Goal: Task Accomplishment & Management: Manage account settings

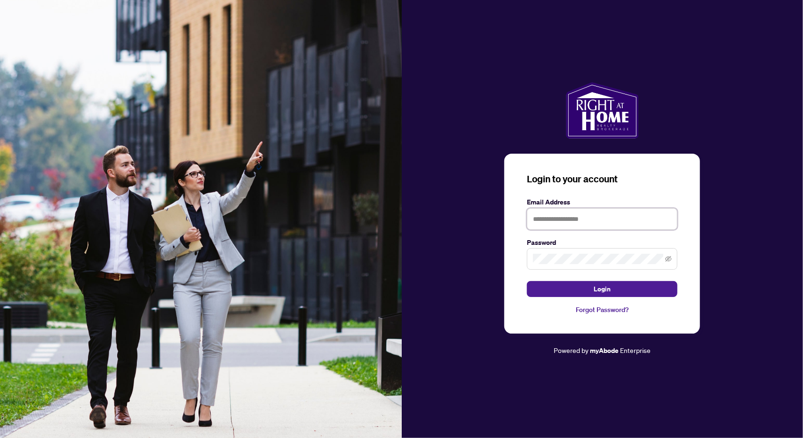
click at [626, 222] on input "text" at bounding box center [602, 219] width 150 height 22
type input "**********"
click at [527, 281] on button "Login" at bounding box center [602, 289] width 150 height 16
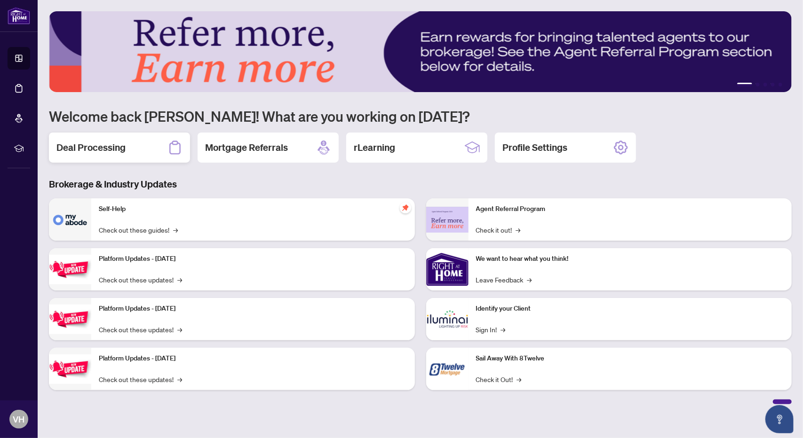
click at [130, 142] on div "Deal Processing" at bounding box center [119, 148] width 141 height 30
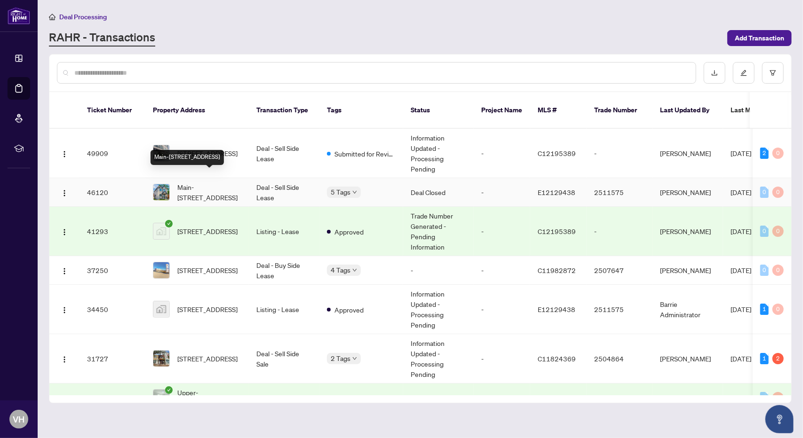
click at [210, 183] on span "Main-[STREET_ADDRESS]" at bounding box center [209, 192] width 64 height 21
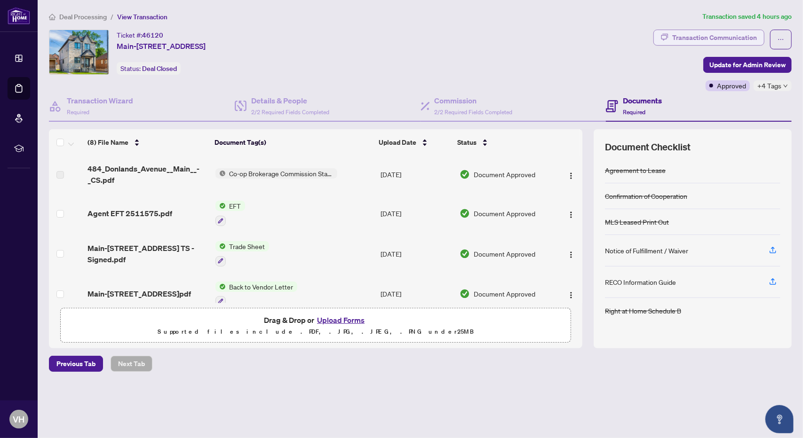
click at [740, 41] on div "Transaction Communication" at bounding box center [714, 37] width 85 height 15
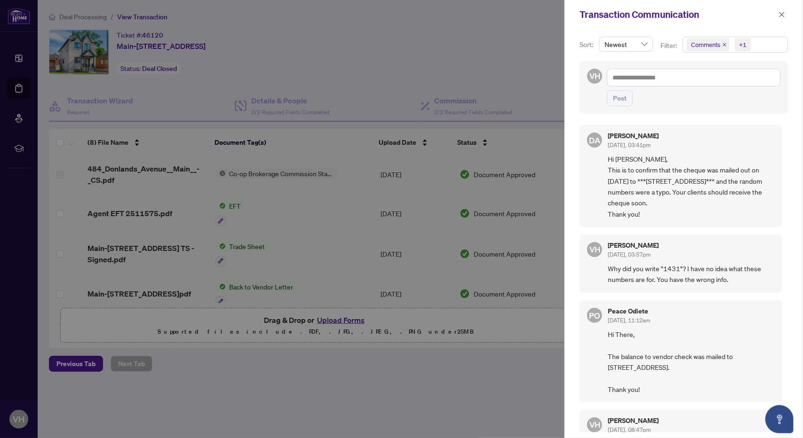
click at [261, 374] on div at bounding box center [401, 219] width 803 height 438
click at [16, 22] on div at bounding box center [401, 219] width 803 height 438
click at [242, 2] on div at bounding box center [401, 219] width 803 height 438
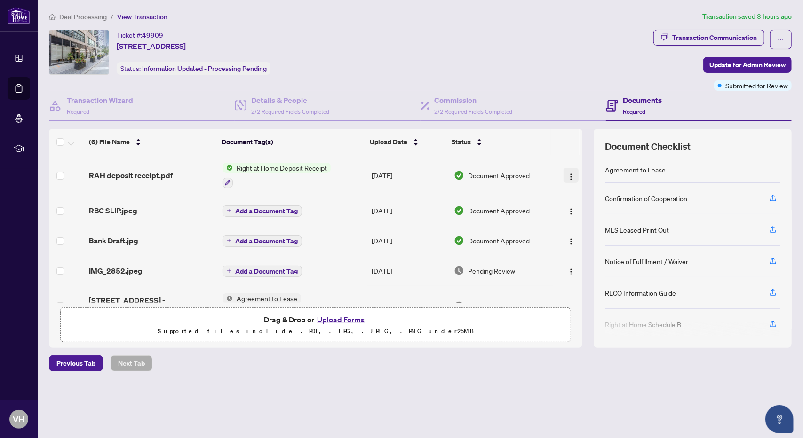
click at [572, 177] on button "button" at bounding box center [570, 175] width 15 height 15
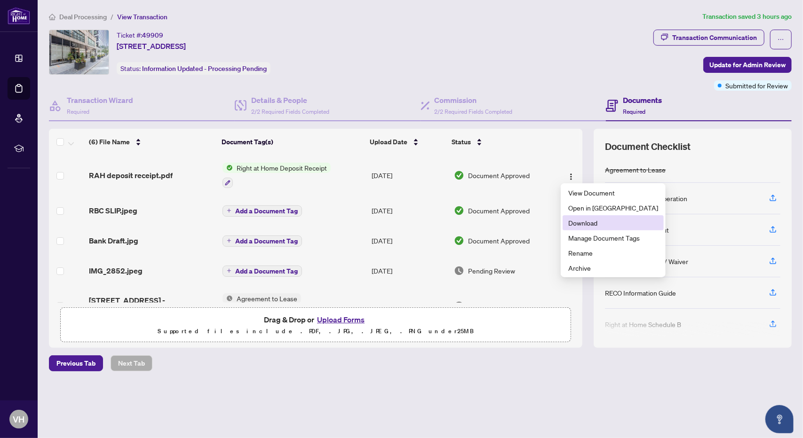
click at [570, 223] on span "Download" at bounding box center [613, 223] width 90 height 10
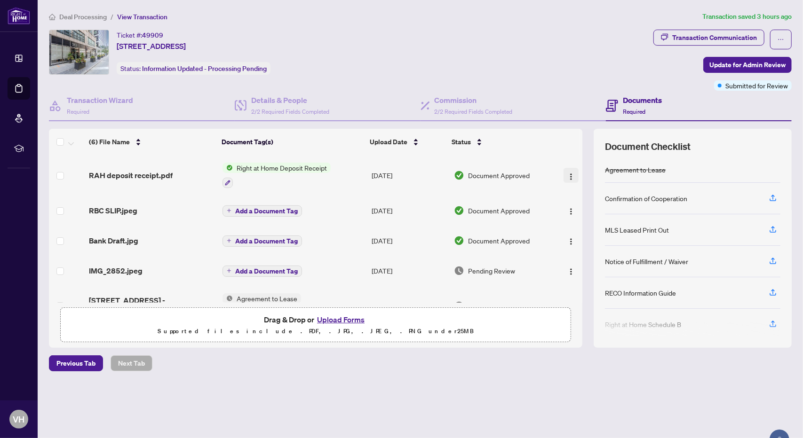
click at [569, 174] on img "button" at bounding box center [571, 177] width 8 height 8
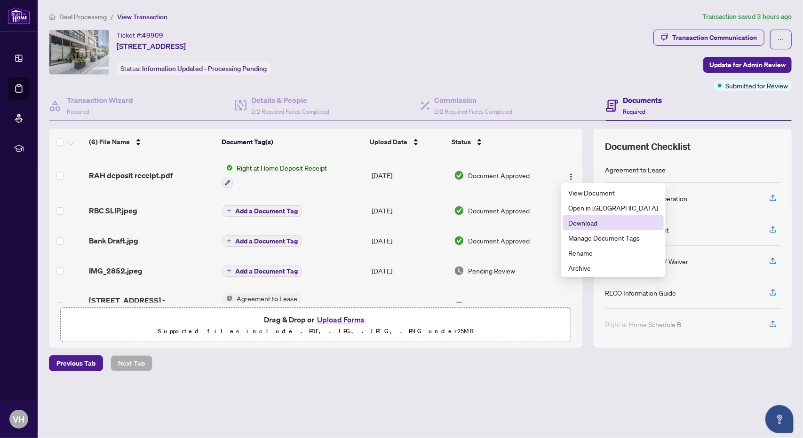
click at [573, 227] on span "Download" at bounding box center [613, 223] width 90 height 10
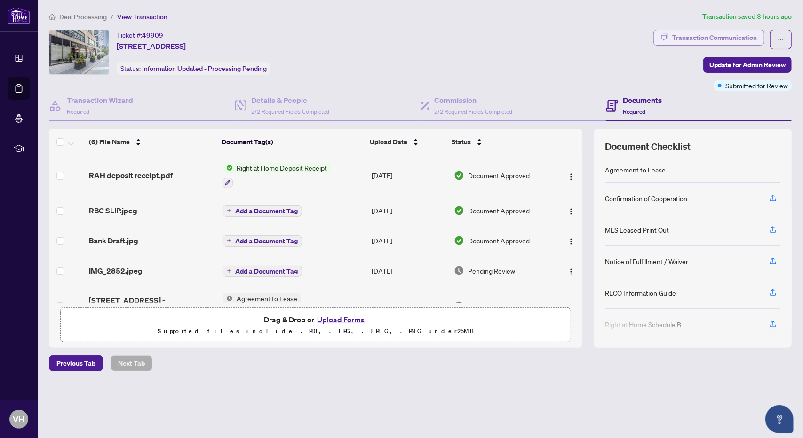
click at [686, 36] on div "Transaction Communication" at bounding box center [714, 37] width 85 height 15
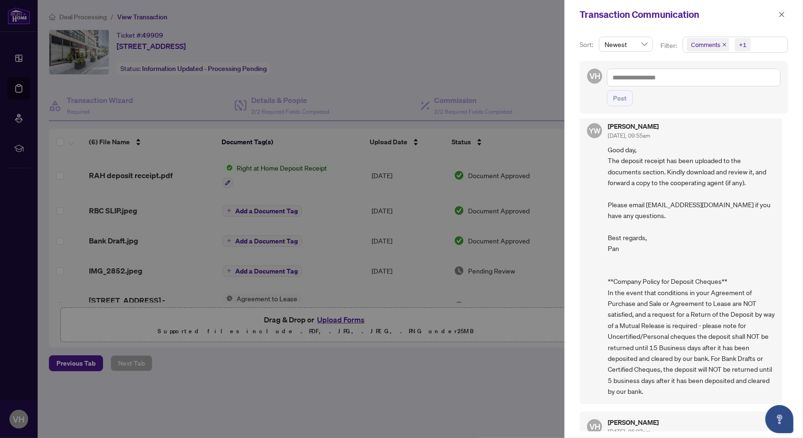
scroll to position [35, 0]
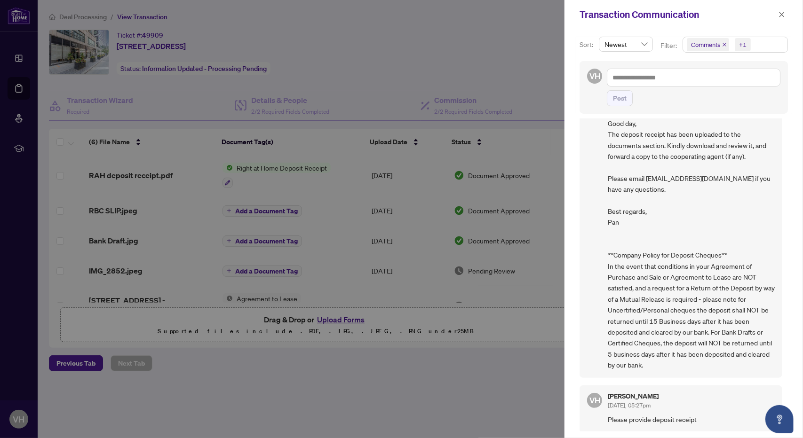
click at [430, 63] on div at bounding box center [401, 219] width 803 height 438
click at [392, 384] on div at bounding box center [401, 219] width 803 height 438
click at [781, 15] on icon "close" at bounding box center [781, 14] width 5 height 5
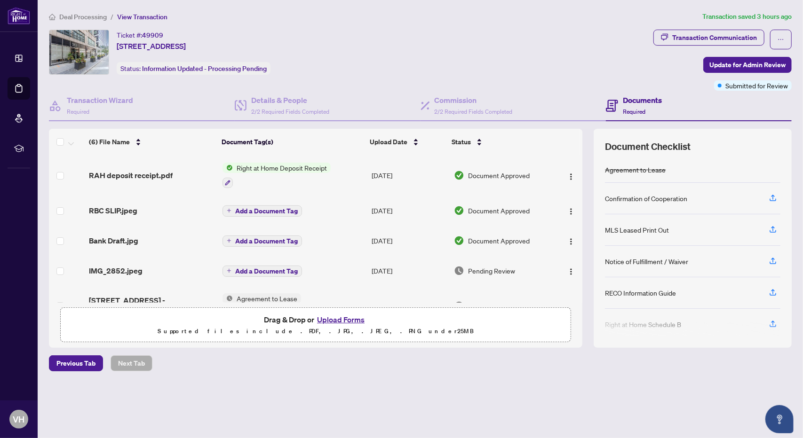
scroll to position [55, 0]
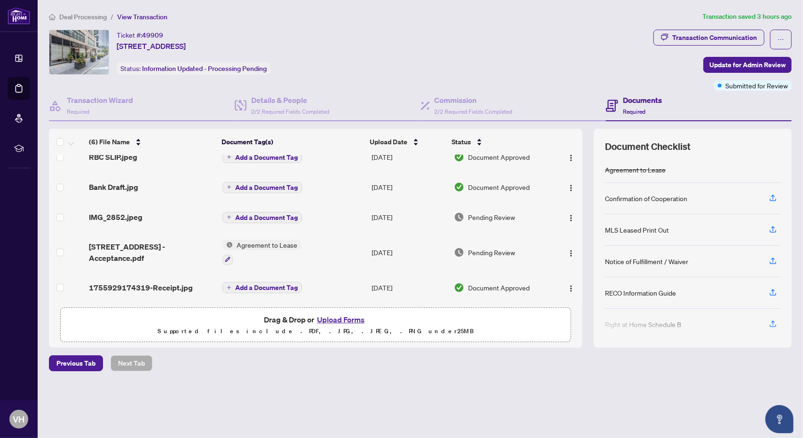
click at [337, 317] on button "Upload Forms" at bounding box center [340, 320] width 53 height 12
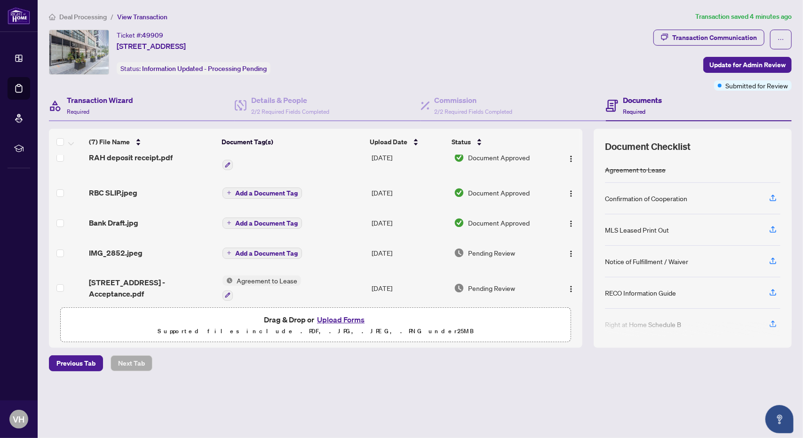
click at [183, 100] on div "Transaction Wizard Required" at bounding box center [142, 106] width 186 height 31
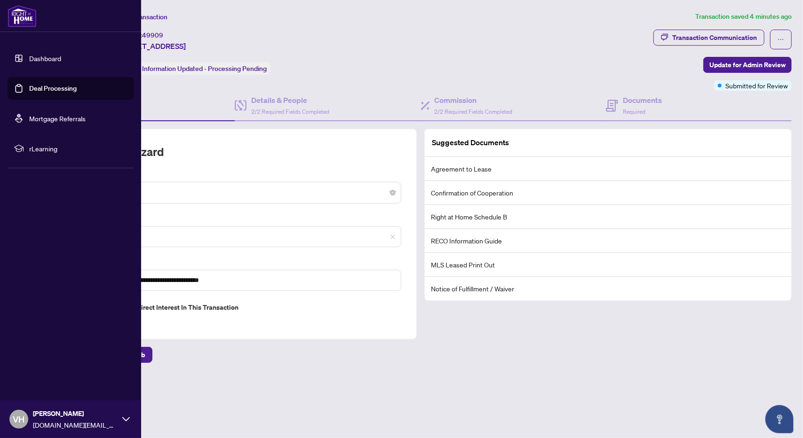
click at [37, 63] on link "Dashboard" at bounding box center [45, 58] width 32 height 8
